Goal: Navigation & Orientation: Find specific page/section

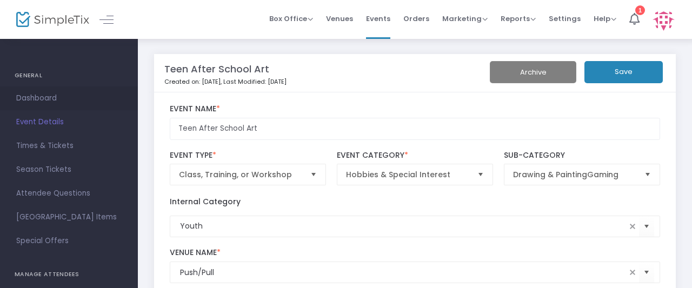
click at [41, 97] on span "Dashboard" at bounding box center [68, 98] width 105 height 14
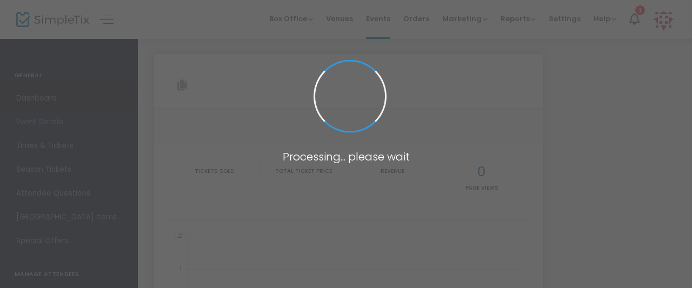
type input "[URL][DOMAIN_NAME]"
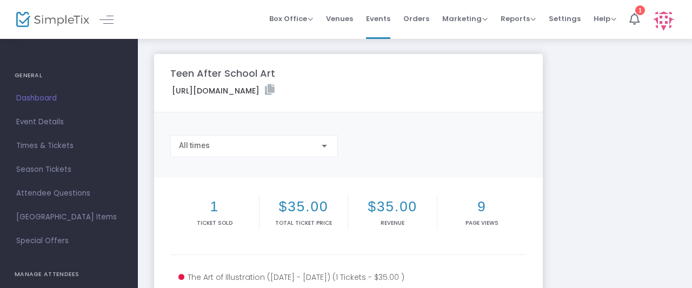
click at [59, 25] on img at bounding box center [52, 20] width 73 height 16
